Goal: Transaction & Acquisition: Purchase product/service

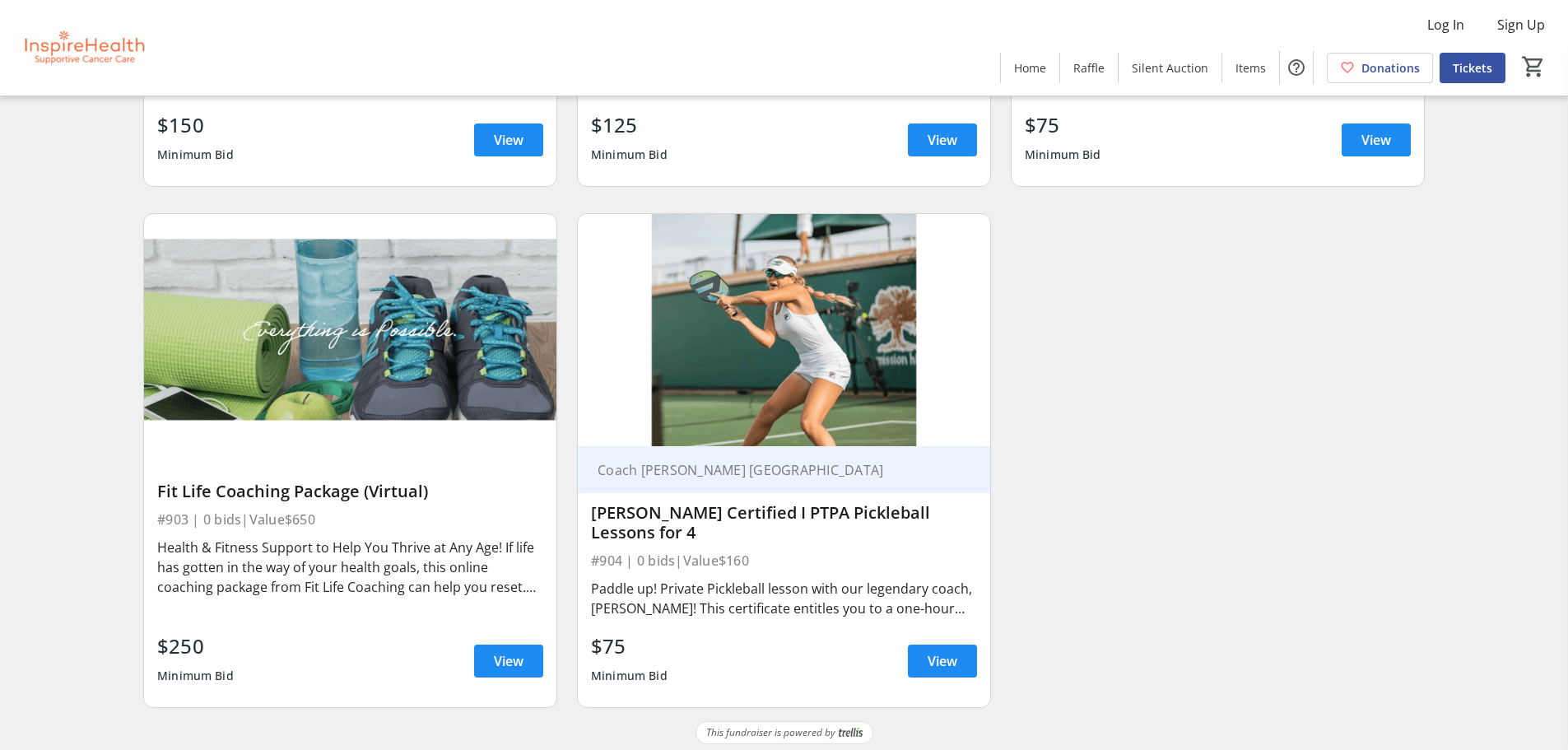
scroll to position [20853, 0]
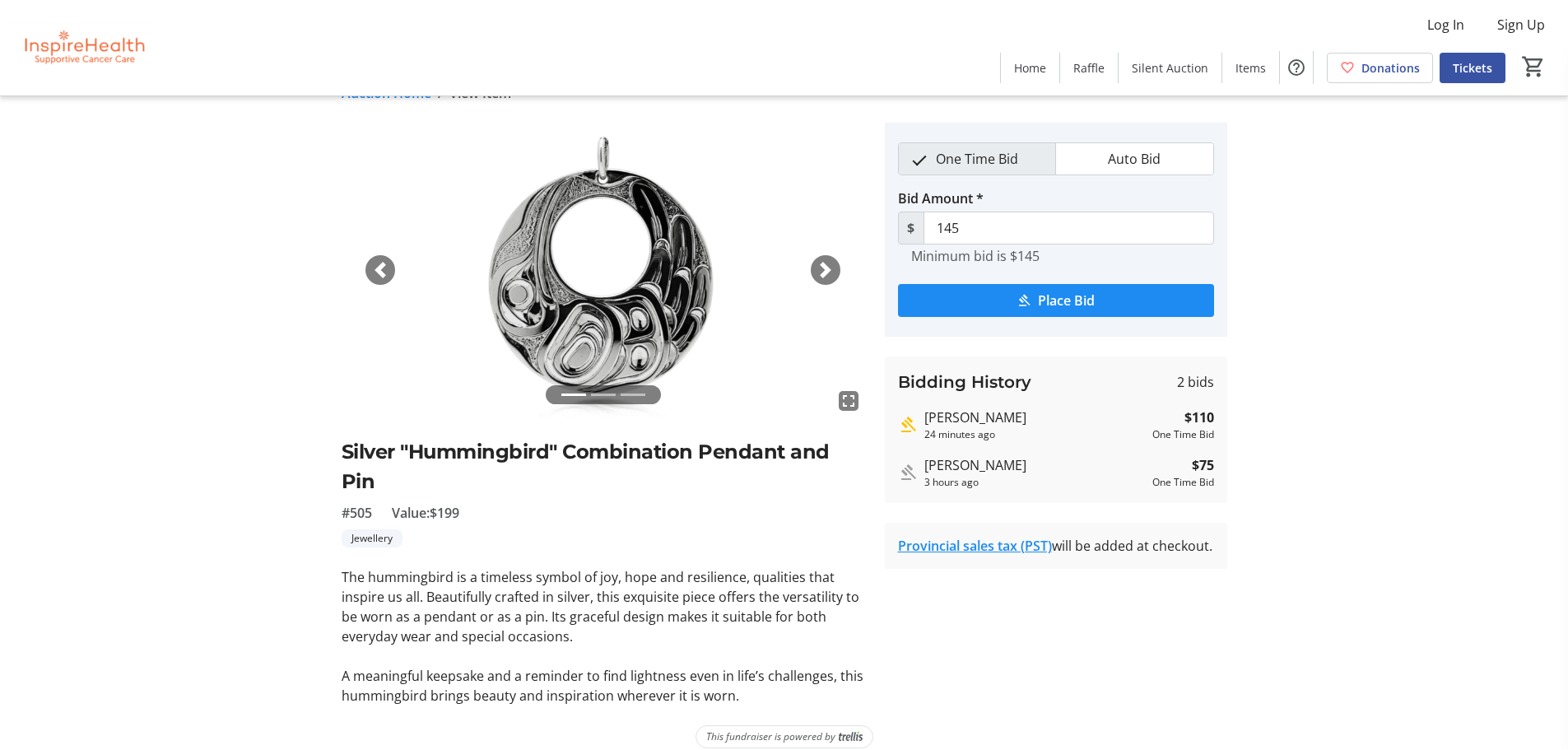
scroll to position [51, 0]
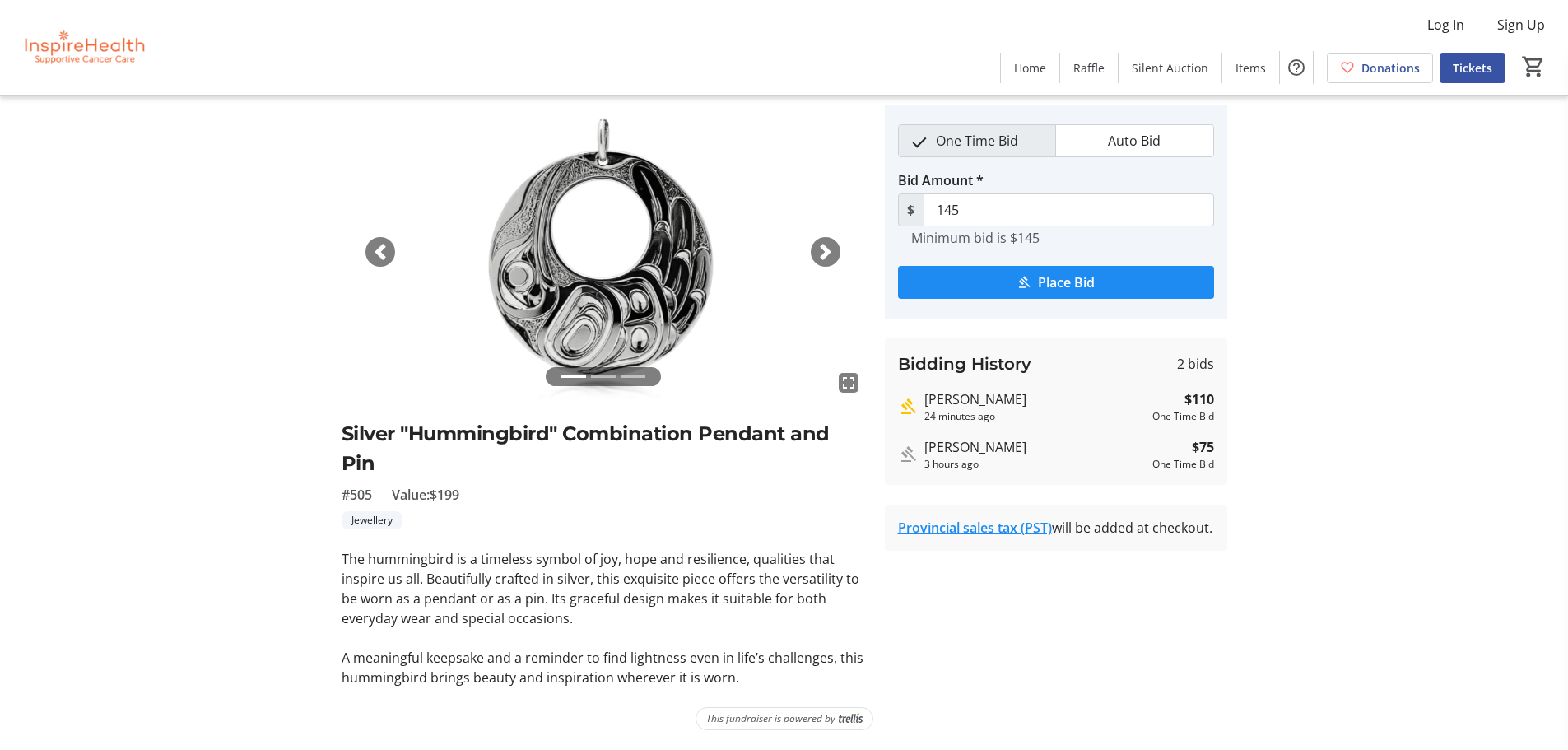
click at [826, 257] on span "button" at bounding box center [826, 252] width 17 height 17
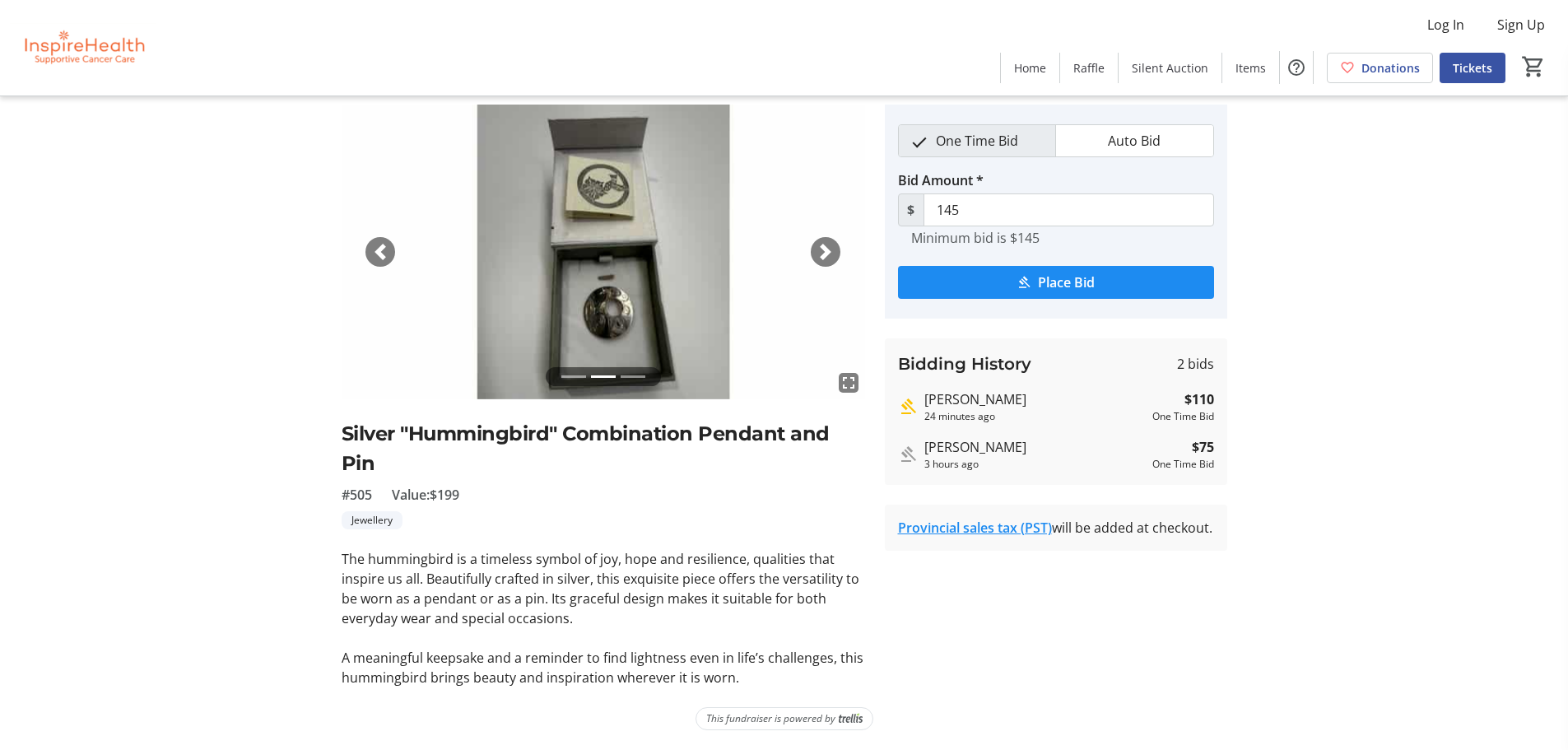
click at [825, 256] on span "button" at bounding box center [826, 252] width 17 height 17
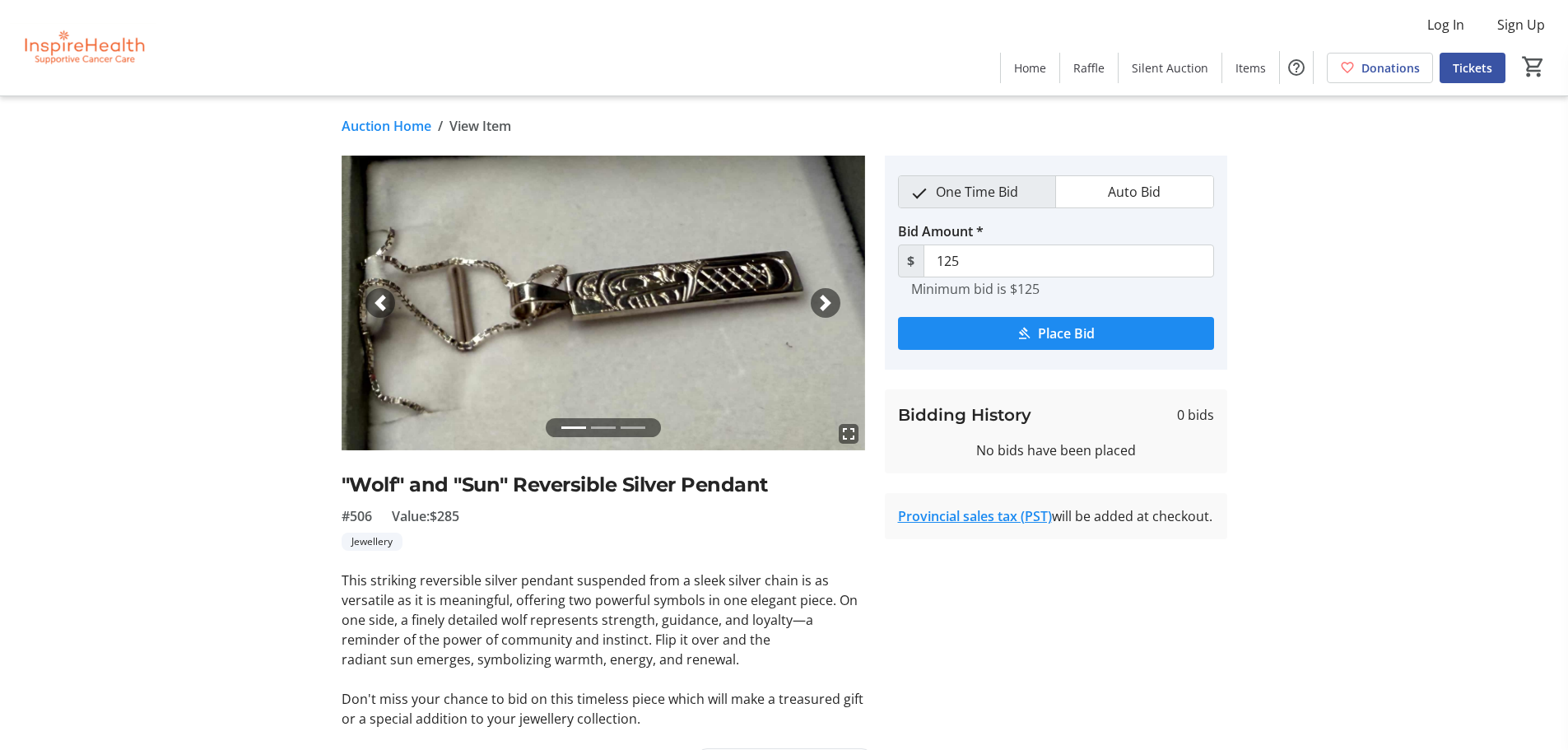
click at [837, 296] on div "Next" at bounding box center [825, 303] width 29 height 29
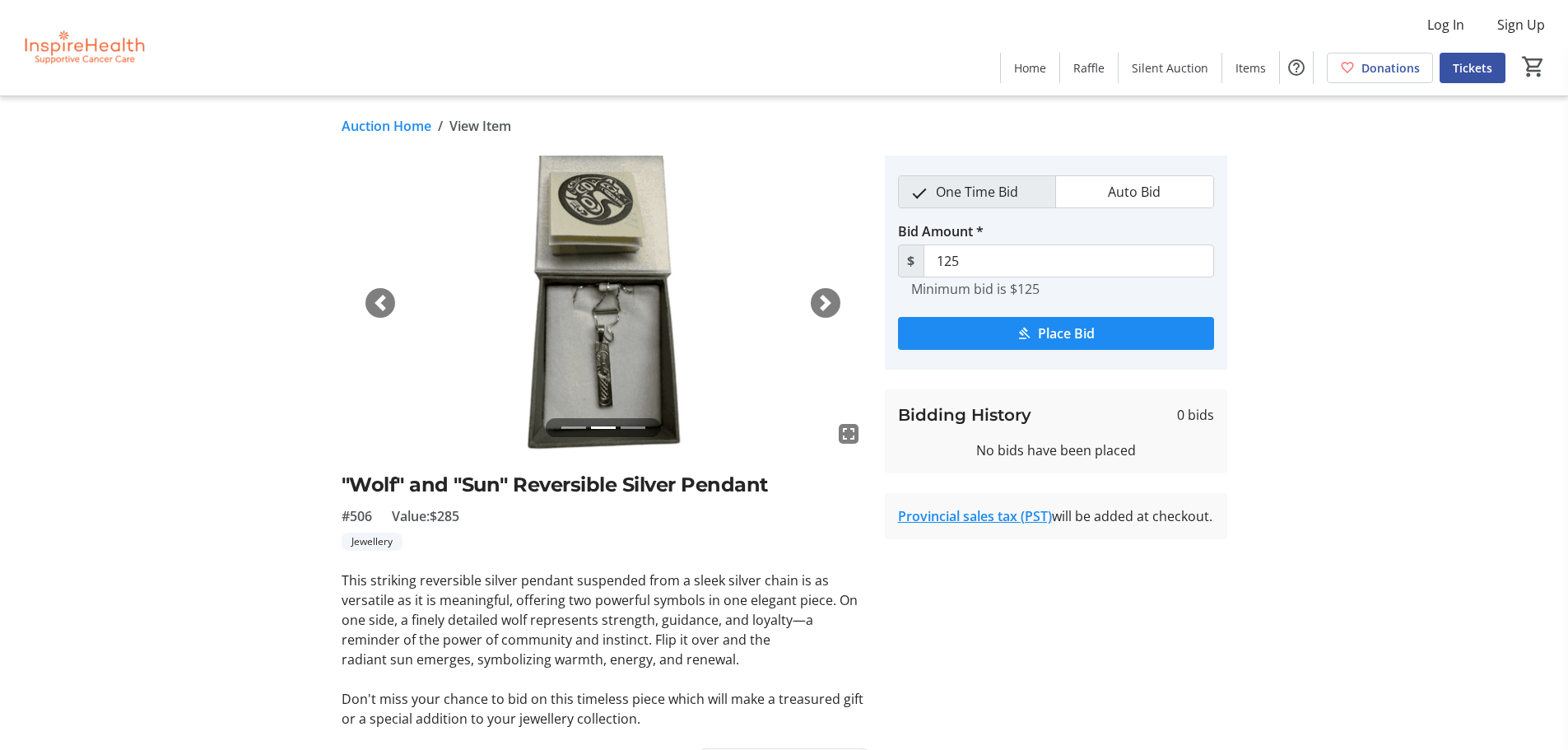
click at [837, 296] on div "Next" at bounding box center [825, 303] width 29 height 29
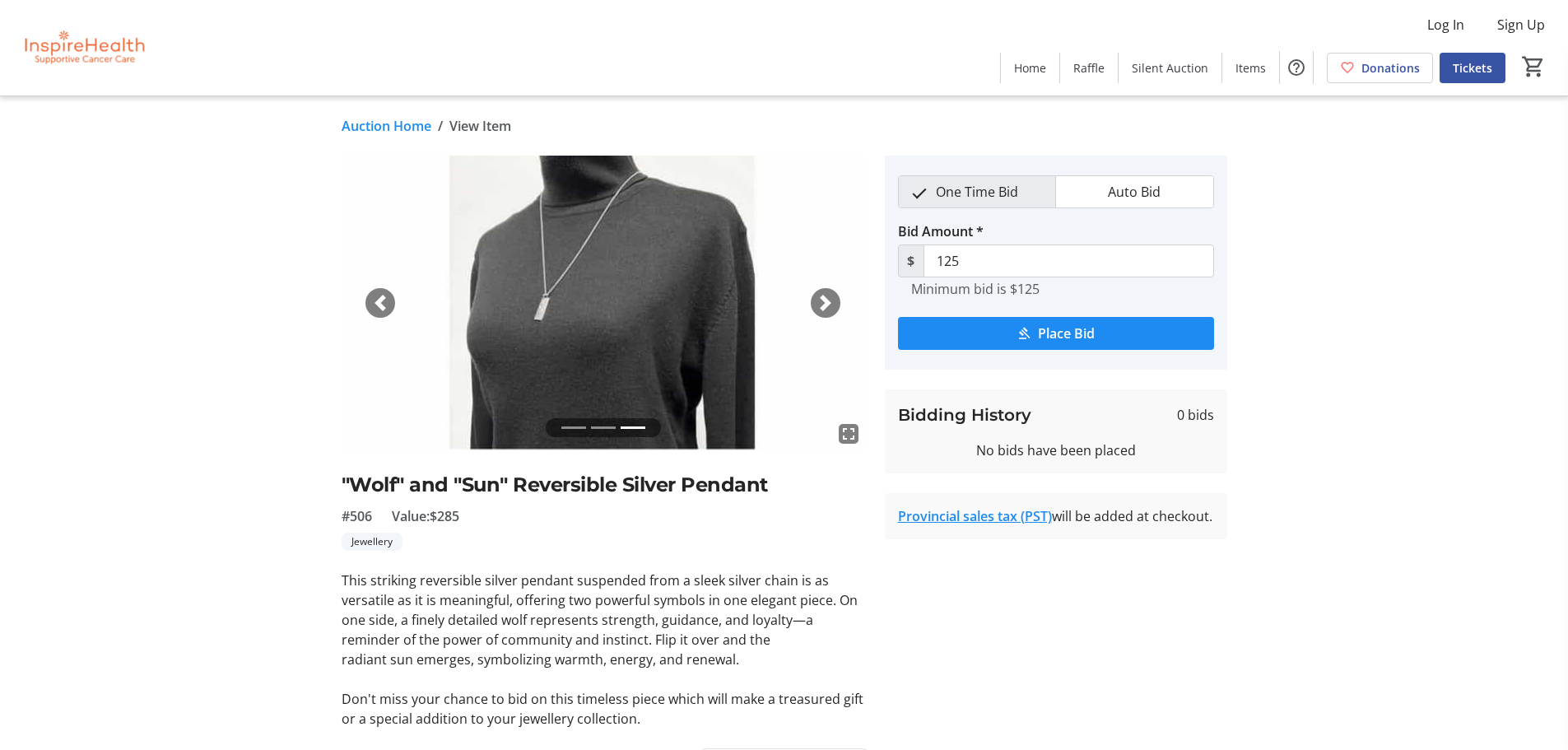
click at [837, 296] on div "Next" at bounding box center [825, 303] width 29 height 29
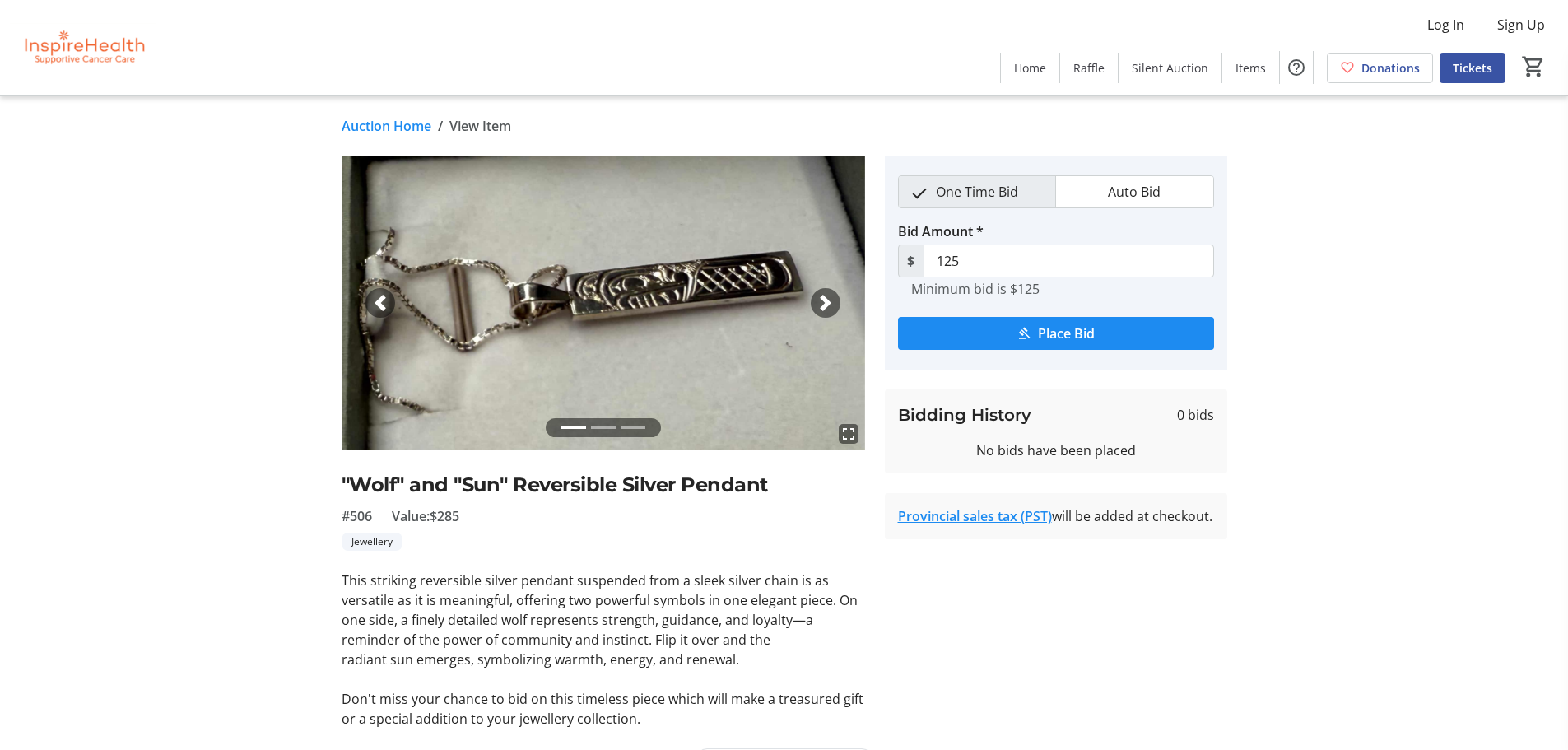
click at [837, 296] on div "Next" at bounding box center [825, 303] width 29 height 29
